Goal: Transaction & Acquisition: Purchase product/service

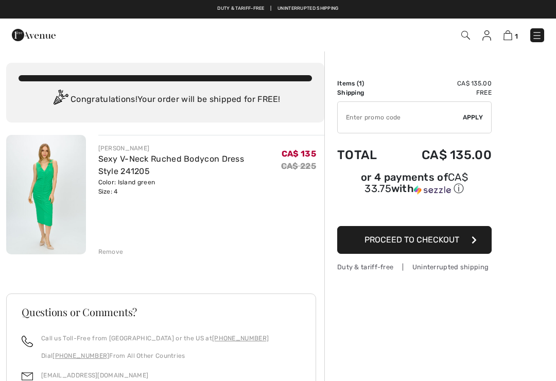
click at [421, 243] on span "Proceed to Checkout" at bounding box center [412, 240] width 95 height 10
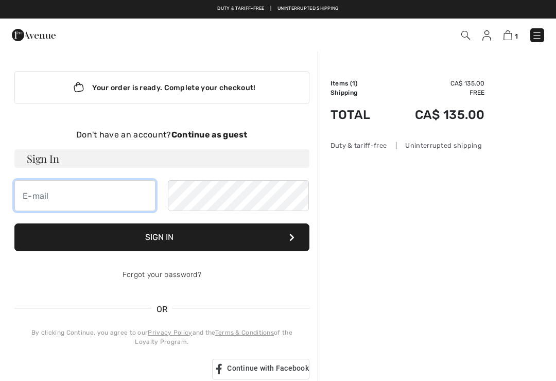
click at [114, 199] on input "email" at bounding box center [84, 195] width 141 height 31
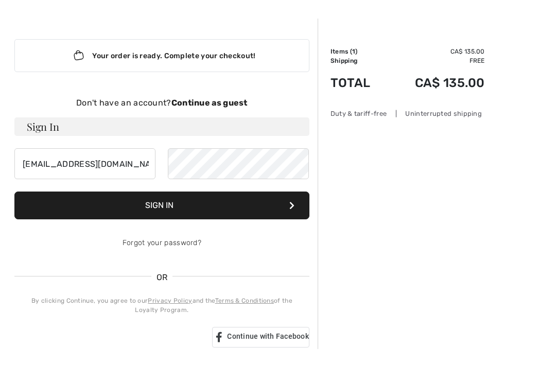
scroll to position [32, 0]
type input "[EMAIL_ADDRESS][DOMAIN_NAME]"
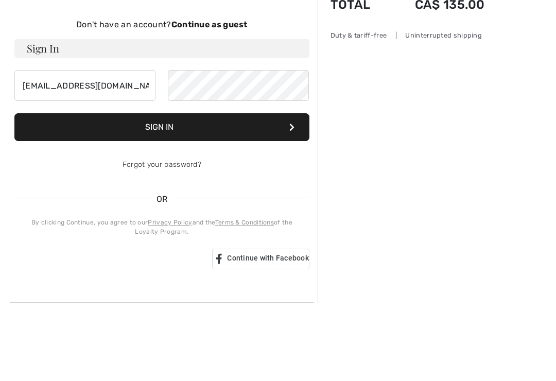
click at [211, 192] on button "Sign In" at bounding box center [161, 206] width 295 height 28
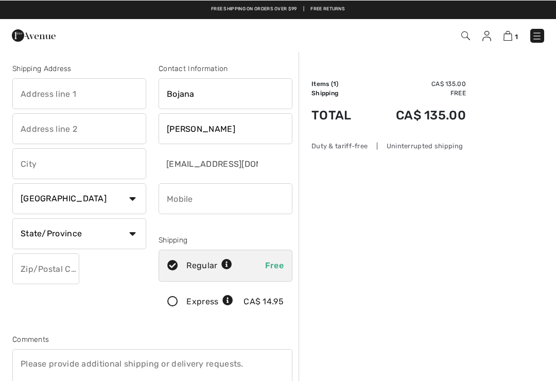
click at [108, 95] on input "text" at bounding box center [79, 93] width 134 height 31
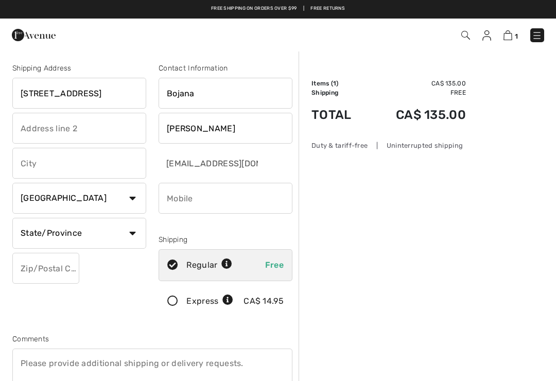
type input "217 Sulphur Springs Road"
click at [124, 165] on input "text" at bounding box center [79, 163] width 134 height 31
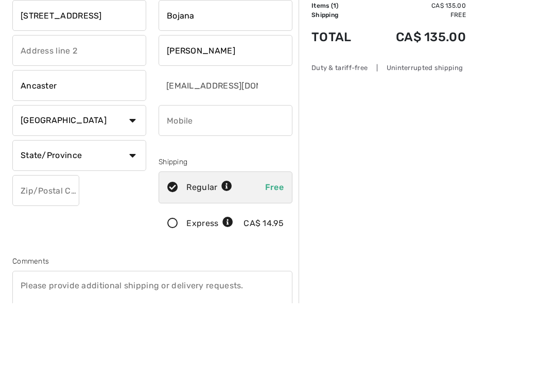
scroll to position [78, 0]
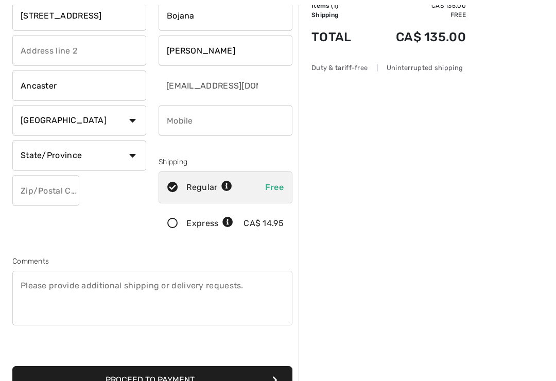
type input "Ancaster"
click at [130, 160] on select "State/Province Alberta British Columbia Manitoba New Brunswick Newfoundland and…" at bounding box center [79, 155] width 134 height 31
select select "ON"
click at [60, 195] on input "text" at bounding box center [45, 190] width 67 height 31
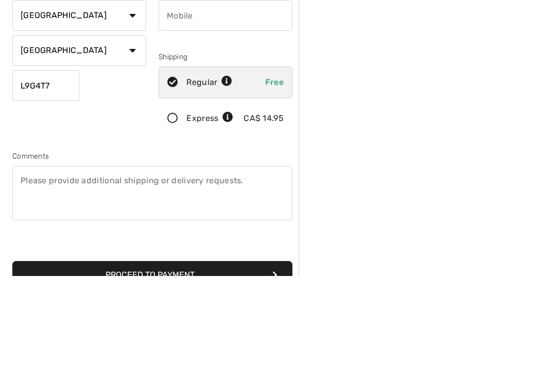
scroll to position [183, 0]
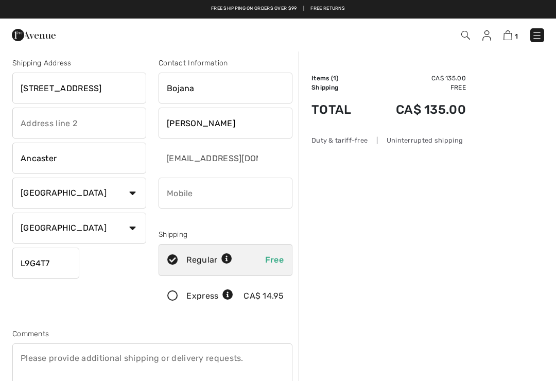
type input "L9G4T7"
click at [232, 196] on input "phone" at bounding box center [226, 193] width 134 height 31
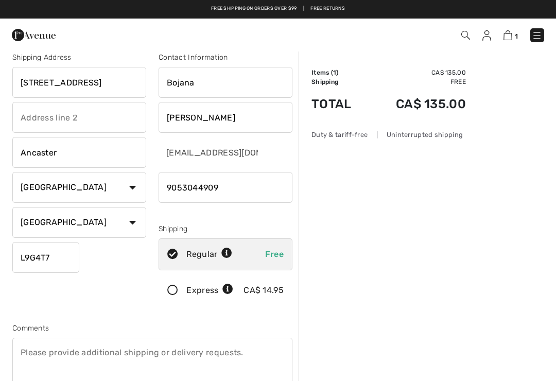
scroll to position [0, 0]
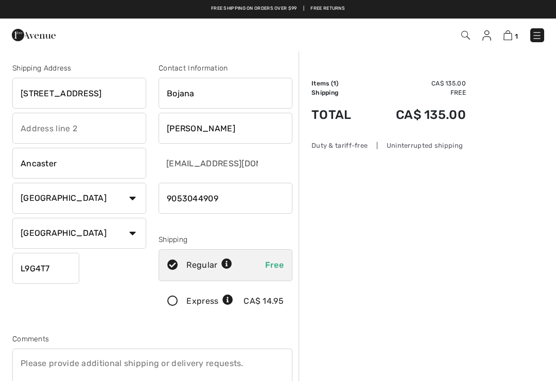
type input "9053044909"
click at [135, 196] on select "Country Canada United States Afghanistan Aland Islands Albania Algeria American…" at bounding box center [79, 198] width 134 height 31
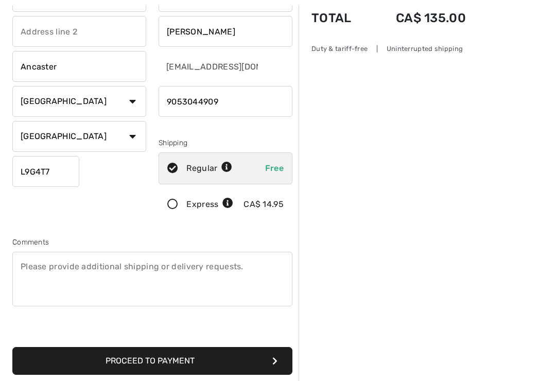
scroll to position [97, 0]
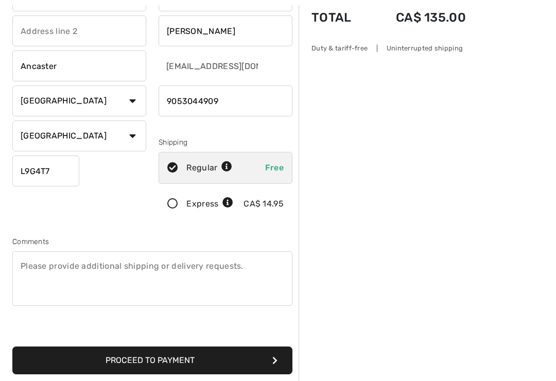
click at [188, 360] on button "Proceed to Payment" at bounding box center [152, 361] width 280 height 28
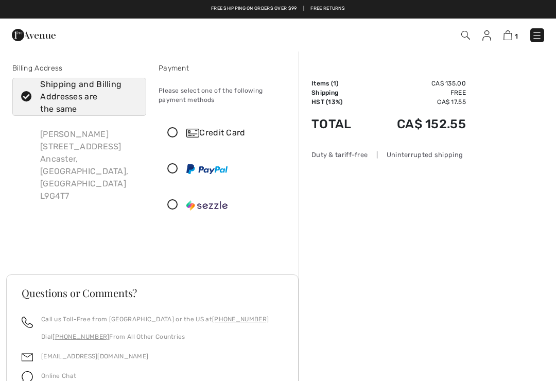
click at [175, 132] on icon at bounding box center [172, 133] width 27 height 11
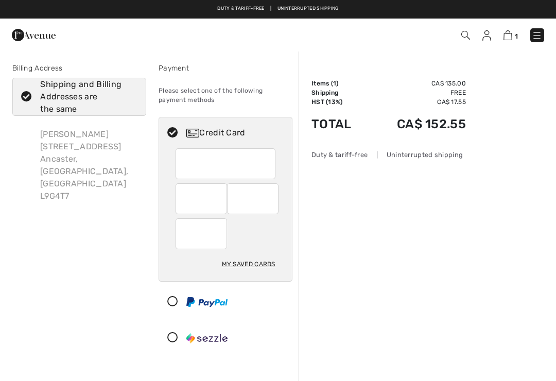
click at [249, 266] on div "My Saved Cards" at bounding box center [249, 265] width 54 height 18
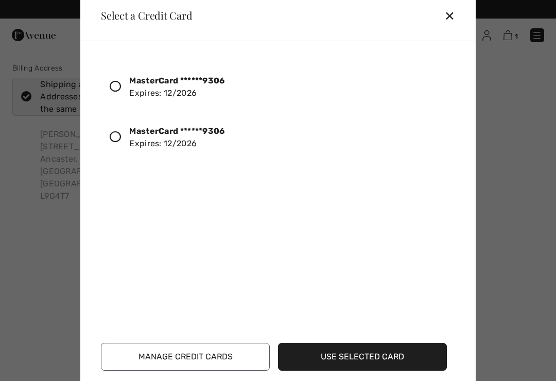
click at [121, 83] on icon at bounding box center [115, 86] width 11 height 11
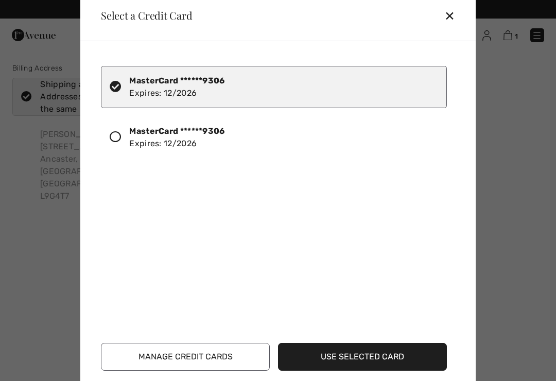
click at [404, 356] on button "Use Selected Card" at bounding box center [362, 357] width 169 height 28
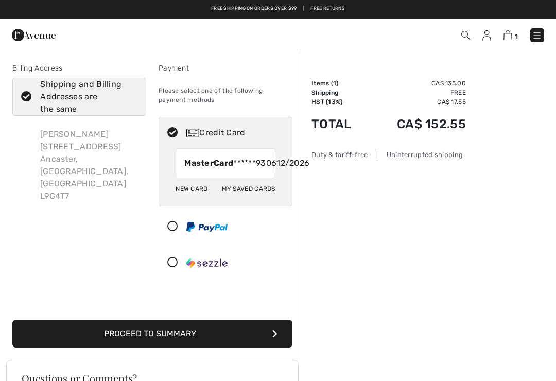
click at [197, 346] on button "Proceed to Summary" at bounding box center [152, 334] width 280 height 28
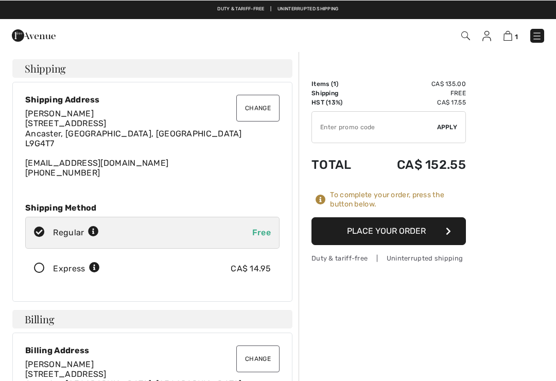
click at [390, 234] on button "Place Your Order" at bounding box center [389, 231] width 155 height 28
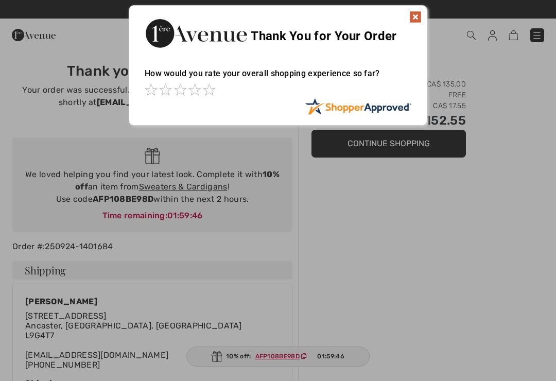
click at [420, 14] on img at bounding box center [416, 17] width 12 height 12
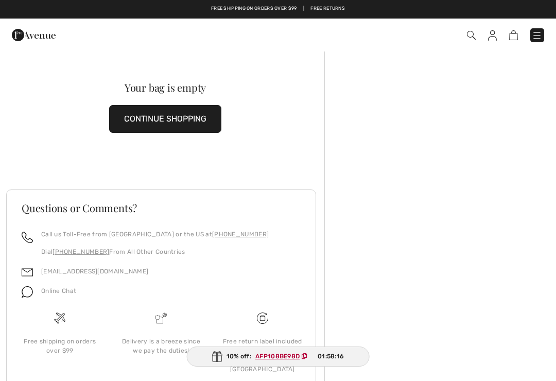
click at [176, 118] on button "CONTINUE SHOPPING" at bounding box center [165, 119] width 112 height 28
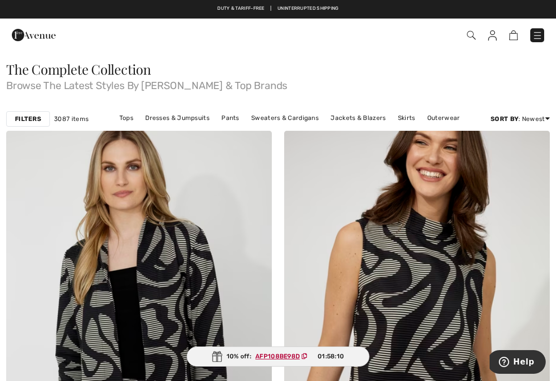
click at [540, 38] on img at bounding box center [538, 35] width 10 height 10
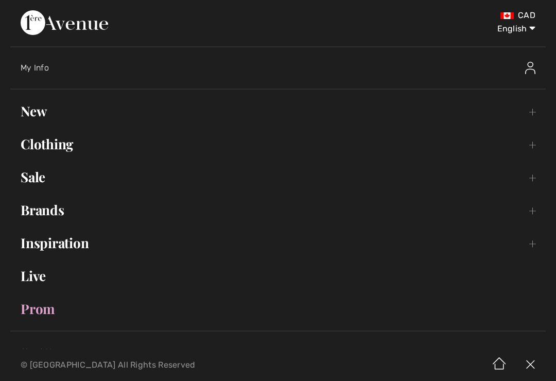
click at [529, 70] on img at bounding box center [530, 68] width 10 height 12
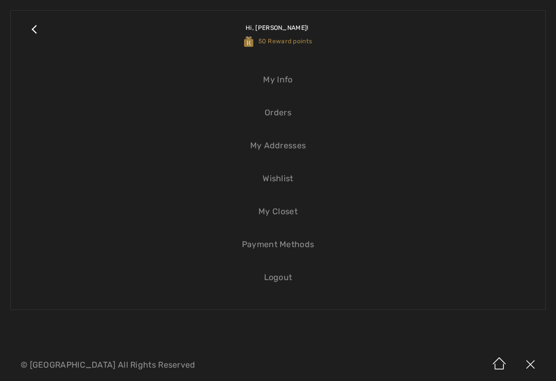
click at [280, 281] on link "Logout" at bounding box center [278, 277] width 514 height 23
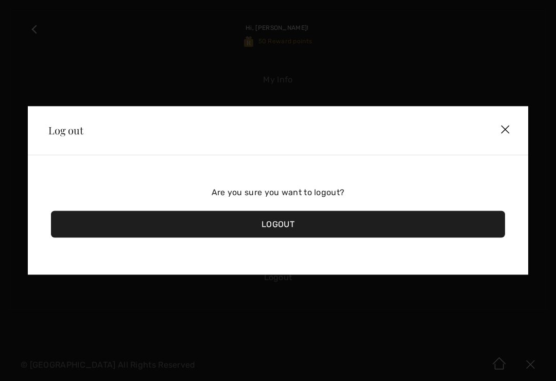
click at [312, 225] on div "Logout" at bounding box center [278, 224] width 454 height 27
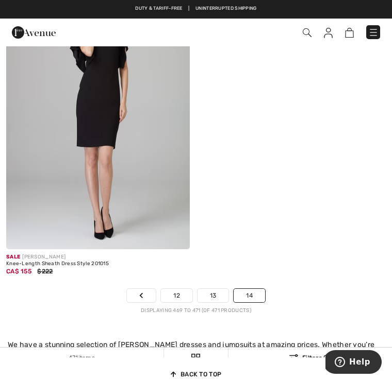
scroll to position [423, 0]
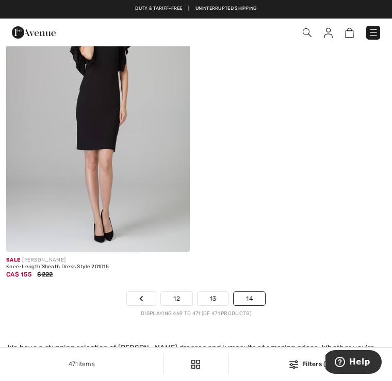
click at [210, 298] on link "13" at bounding box center [212, 298] width 31 height 13
click at [215, 297] on link "13" at bounding box center [212, 298] width 31 height 13
click at [139, 301] on icon "Page navigation" at bounding box center [141, 299] width 4 height 6
